Goal: Complete application form

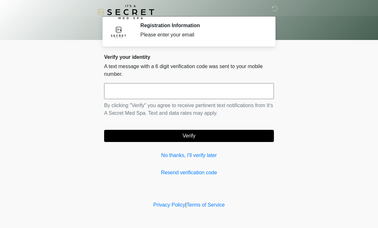
click at [200, 92] on input "text" at bounding box center [189, 91] width 170 height 16
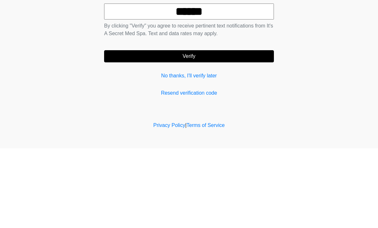
type input "******"
click at [239, 130] on button "Verify" at bounding box center [189, 136] width 170 height 12
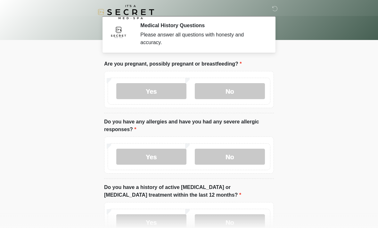
click at [257, 95] on label "No" at bounding box center [230, 91] width 70 height 16
click at [249, 159] on label "No" at bounding box center [230, 157] width 70 height 16
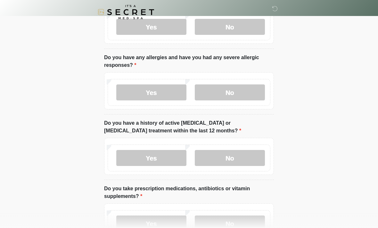
scroll to position [65, 0]
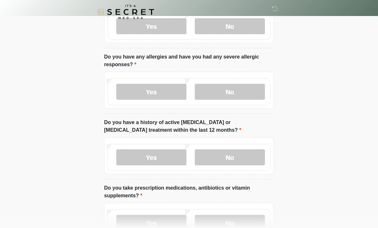
click at [247, 160] on label "No" at bounding box center [230, 158] width 70 height 16
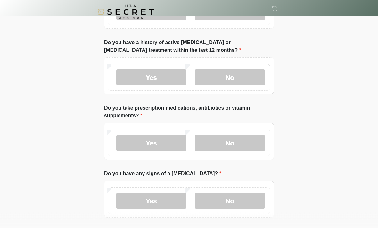
scroll to position [145, 0]
click at [259, 145] on label "No" at bounding box center [230, 143] width 70 height 16
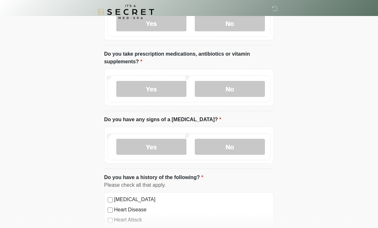
click at [261, 147] on label "No" at bounding box center [230, 147] width 70 height 16
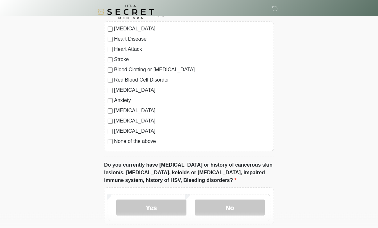
scroll to position [394, 0]
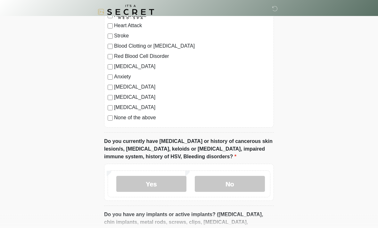
click at [149, 117] on label "None of the above" at bounding box center [192, 118] width 156 height 8
click at [249, 188] on label "No" at bounding box center [230, 184] width 70 height 16
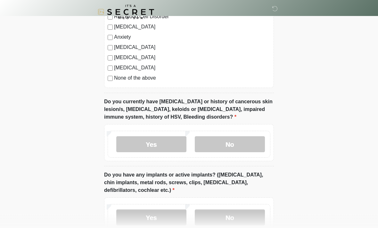
scroll to position [463, 0]
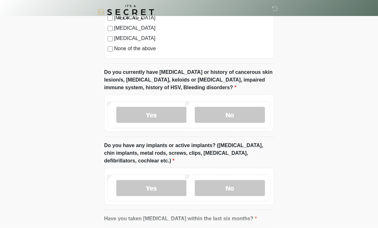
click at [248, 182] on label "No" at bounding box center [230, 188] width 70 height 16
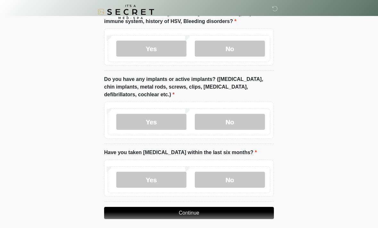
click at [250, 176] on label "No" at bounding box center [230, 180] width 70 height 16
click at [226, 213] on button "Continue" at bounding box center [189, 213] width 170 height 12
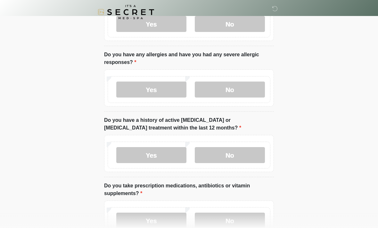
scroll to position [0, 0]
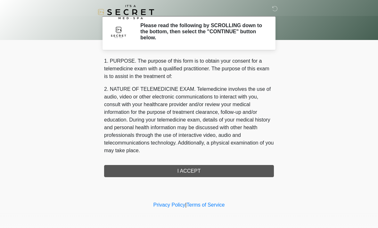
click at [245, 168] on div "1. PURPOSE. The purpose of this form is to obtain your consent for a telemedici…" at bounding box center [189, 117] width 170 height 120
click at [255, 169] on div "1. PURPOSE. The purpose of this form is to obtain your consent for a telemedici…" at bounding box center [189, 117] width 170 height 120
click at [253, 172] on div "1. PURPOSE. The purpose of this form is to obtain your consent for a telemedici…" at bounding box center [189, 117] width 170 height 120
click at [229, 171] on div "1. PURPOSE. The purpose of this form is to obtain your consent for a telemedici…" at bounding box center [189, 117] width 170 height 120
click at [227, 169] on div "1. PURPOSE. The purpose of this form is to obtain your consent for a telemedici…" at bounding box center [189, 117] width 170 height 120
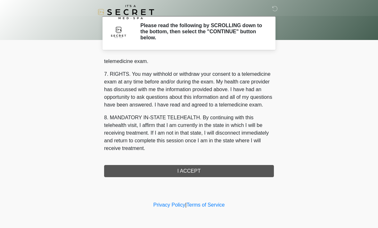
click at [215, 172] on div "1. PURPOSE. The purpose of this form is to obtain your consent for a telemedici…" at bounding box center [189, 117] width 170 height 120
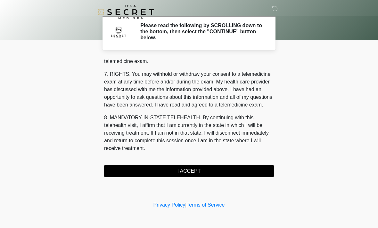
click at [217, 172] on button "I ACCEPT" at bounding box center [189, 171] width 170 height 12
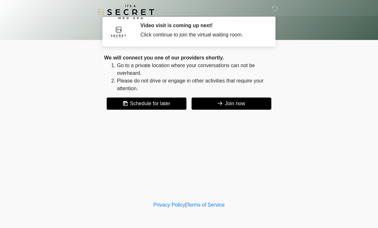
click at [260, 106] on button "Join now" at bounding box center [232, 104] width 80 height 12
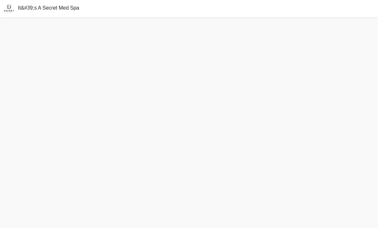
scroll to position [0, 0]
